Goal: Task Accomplishment & Management: Complete application form

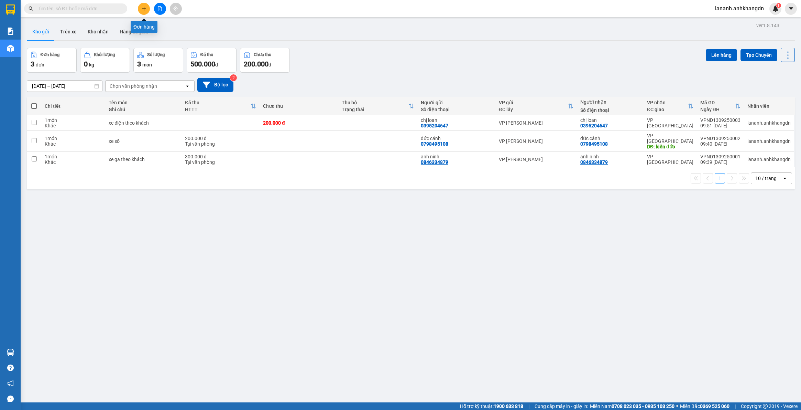
click at [140, 6] on button at bounding box center [144, 9] width 12 height 12
click at [144, 9] on icon "plus" at bounding box center [144, 8] width 5 height 5
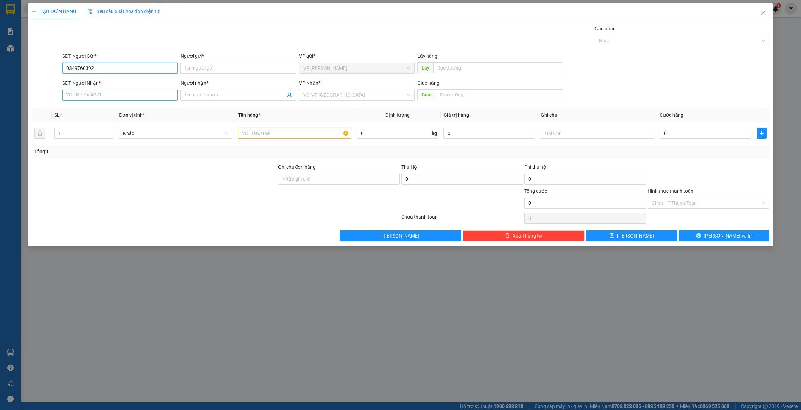
type input "0349760392"
click at [98, 96] on input "SĐT Người Nhận *" at bounding box center [120, 94] width 116 height 11
type input "0772586625"
click at [218, 64] on input "Người gửi *" at bounding box center [239, 68] width 116 height 11
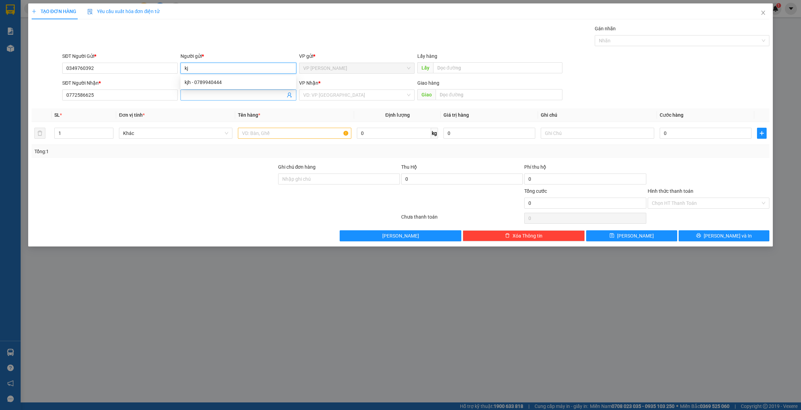
type input "kj"
click at [229, 100] on span at bounding box center [239, 94] width 116 height 11
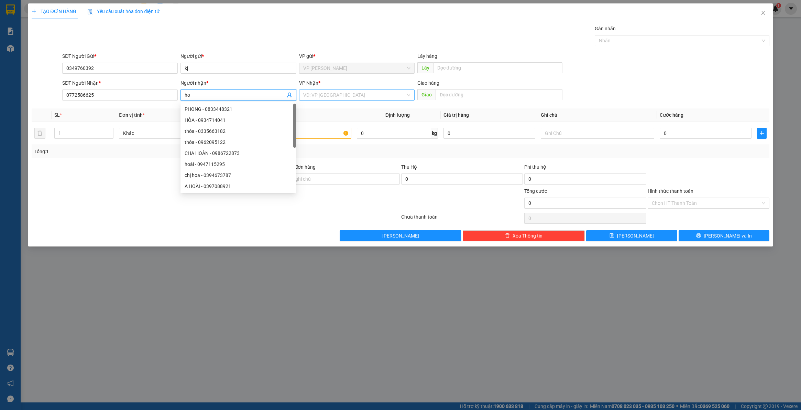
type input "ho"
click at [324, 100] on input "search" at bounding box center [354, 95] width 103 height 10
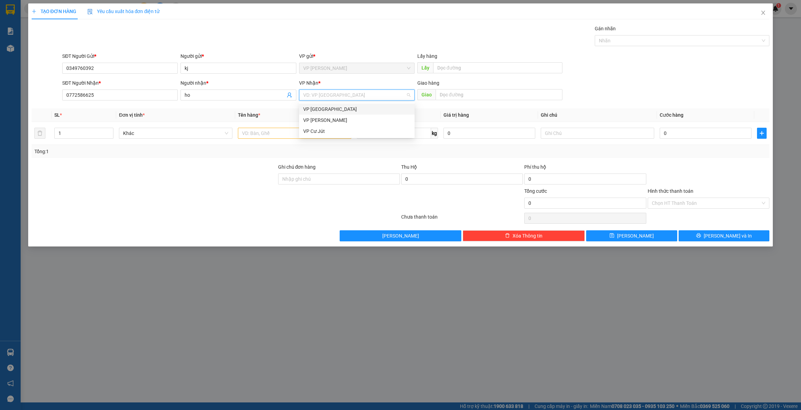
click at [323, 107] on div "VP [GEOGRAPHIC_DATA]" at bounding box center [356, 109] width 107 height 8
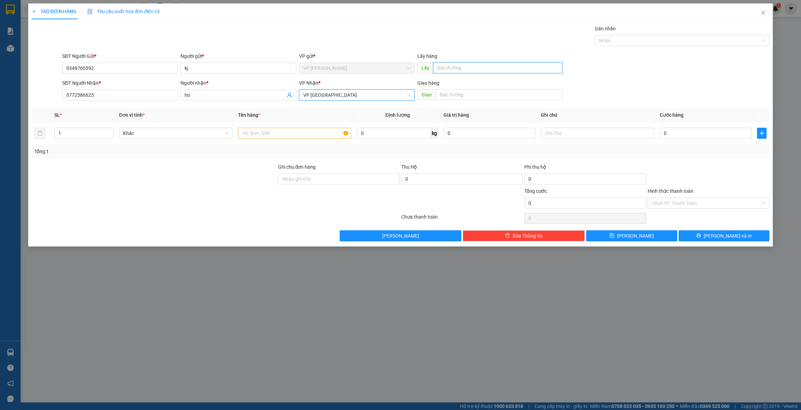
click at [453, 69] on input "text" at bounding box center [497, 67] width 129 height 11
type input "trúc sơn"
click at [267, 137] on input "text" at bounding box center [295, 133] width 114 height 11
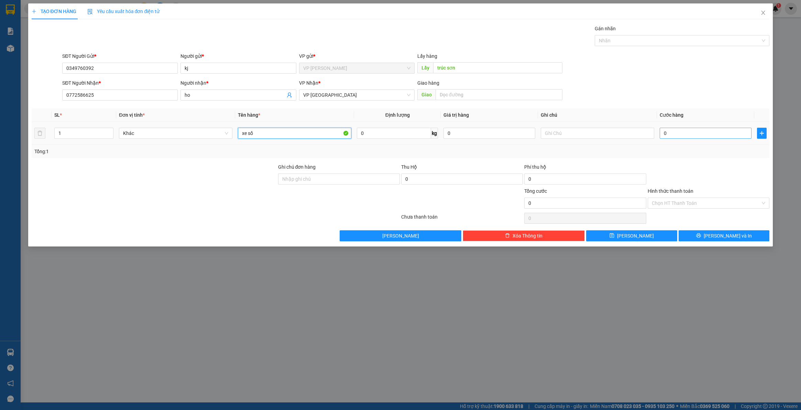
type input "xe số"
click at [679, 133] on input "0" at bounding box center [706, 133] width 92 height 11
type input "2"
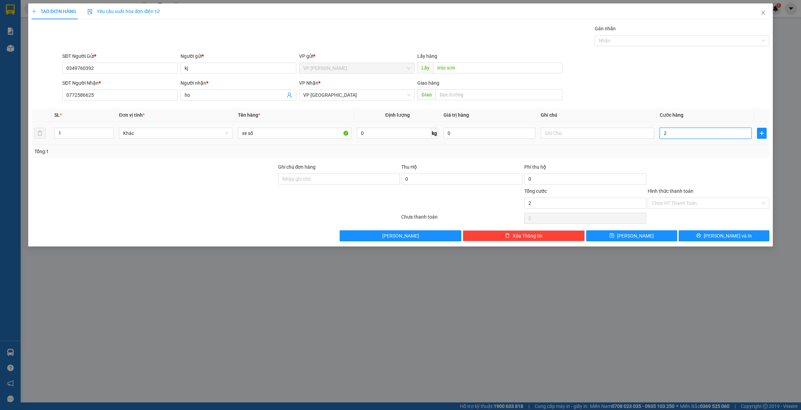
type input "25"
type input "250"
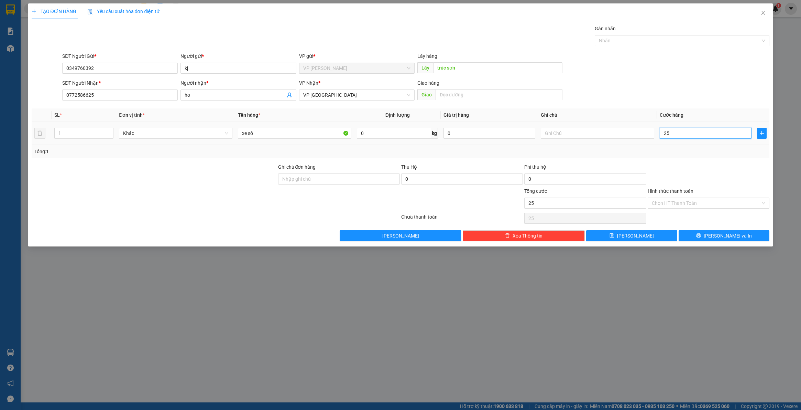
type input "250"
type input "2.500"
type input "25.000"
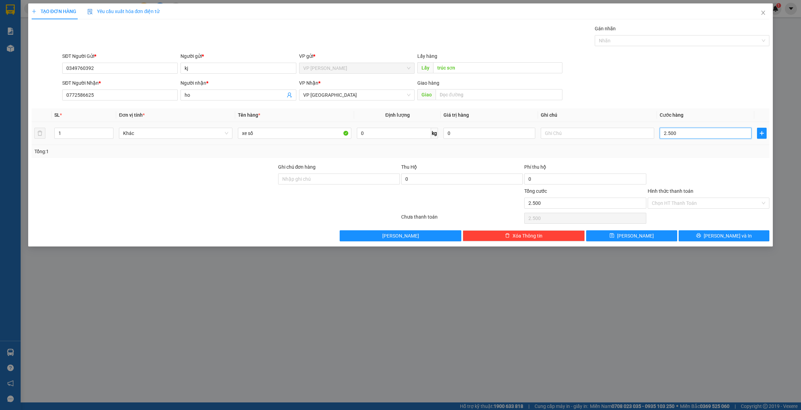
type input "25.000"
type input "250.000"
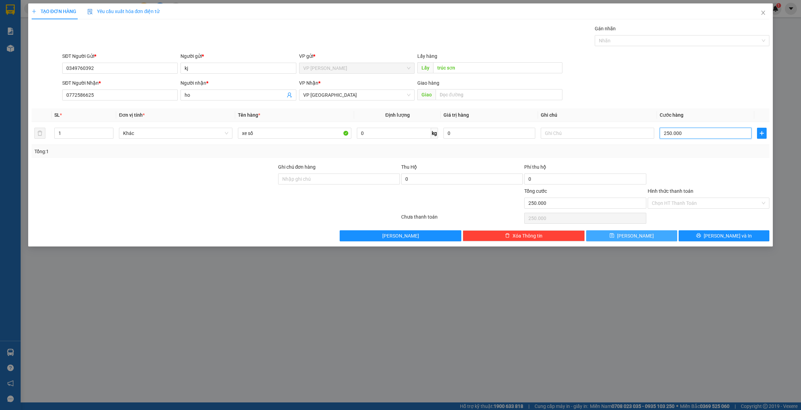
type input "250.000"
click at [645, 234] on button "[PERSON_NAME]" at bounding box center [632, 235] width 91 height 11
type input "0"
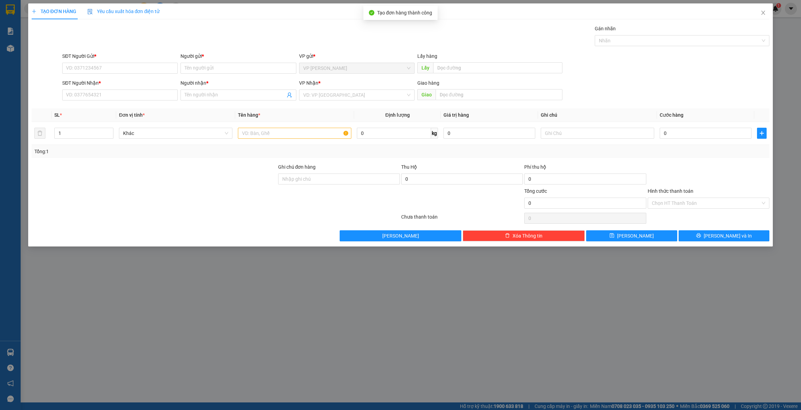
drag, startPoint x: 143, startPoint y: 312, endPoint x: 146, endPoint y: 310, distance: 3.7
click at [144, 312] on div "TẠO ĐƠN HÀNG Yêu cầu xuất hóa đơn điện tử Transit Pickup Surcharge Ids Transit …" at bounding box center [400, 205] width 801 height 410
click at [764, 11] on icon "close" at bounding box center [764, 13] width 6 height 6
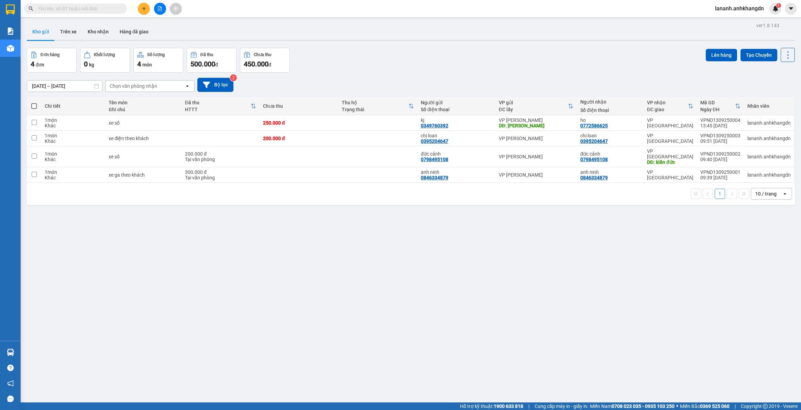
click at [476, 319] on div "ver 1.8.143 Kho gửi Trên xe Kho nhận Hàng đã giao Đơn hàng 4 đơn Khối lượng 0 k…" at bounding box center [411, 226] width 774 height 410
